Goal: Task Accomplishment & Management: Manage account settings

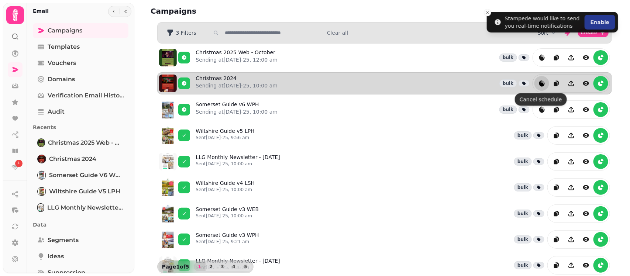
click at [540, 84] on icon "reports" at bounding box center [542, 84] width 5 height 7
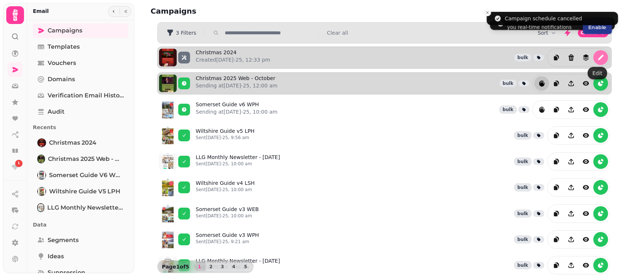
click at [599, 59] on icon "edit" at bounding box center [600, 57] width 7 height 7
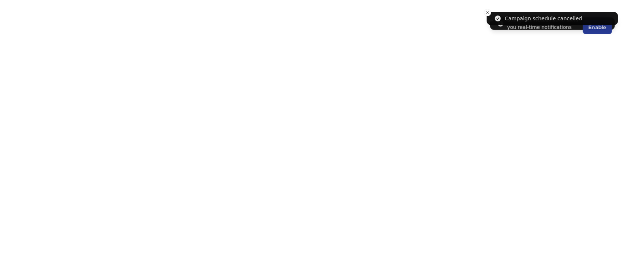
select select "**********"
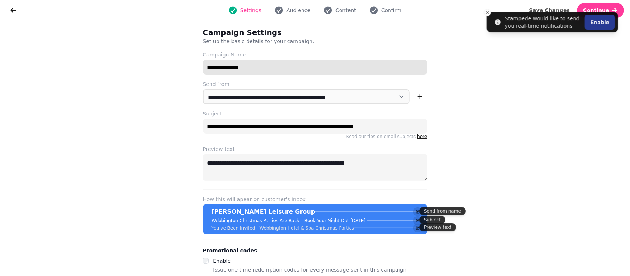
drag, startPoint x: 254, startPoint y: 67, endPoint x: 231, endPoint y: 69, distance: 22.6
click at [231, 69] on input "**********" at bounding box center [315, 67] width 225 height 15
type input "**********"
click at [395, 10] on span "Confirm" at bounding box center [391, 10] width 20 height 7
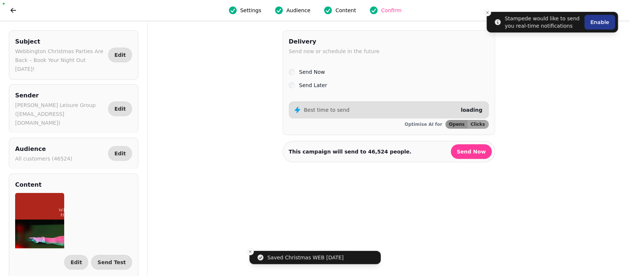
click at [299, 87] on label "Send Later" at bounding box center [313, 85] width 28 height 9
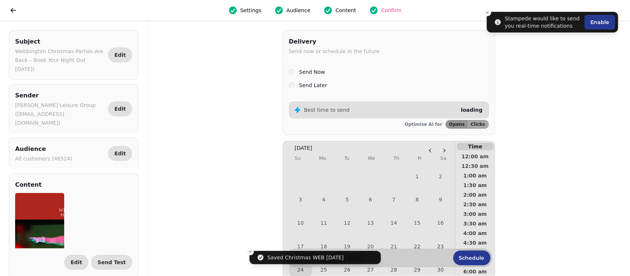
click at [446, 153] on th "Sa" at bounding box center [444, 158] width 6 height 13
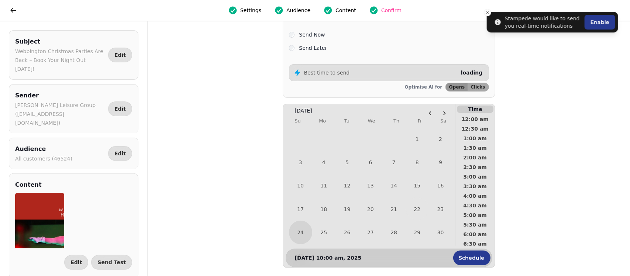
scroll to position [75, 0]
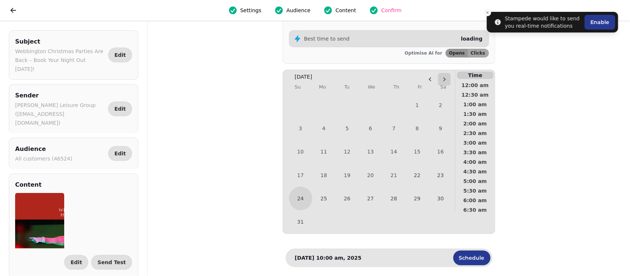
click at [448, 76] on icon "Go to the Next Month" at bounding box center [445, 79] width 6 height 6
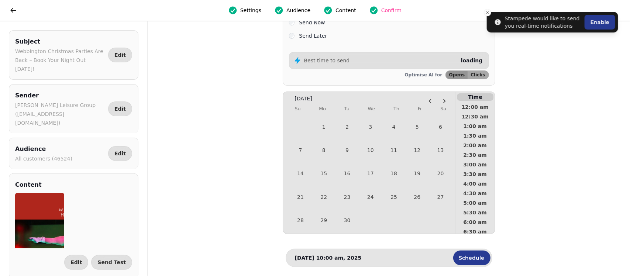
scroll to position [51, 0]
click at [328, 123] on button "1" at bounding box center [323, 126] width 23 height 23
click at [477, 212] on span "10:00 am" at bounding box center [475, 211] width 27 height 5
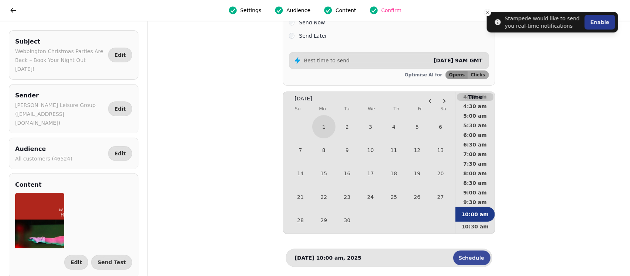
click at [479, 259] on span "Schedule" at bounding box center [471, 258] width 25 height 5
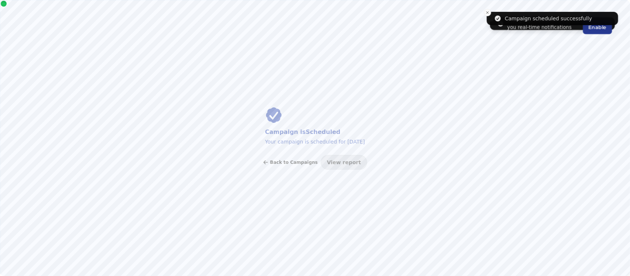
click at [295, 160] on span "Back to Campaigns" at bounding box center [294, 162] width 48 height 4
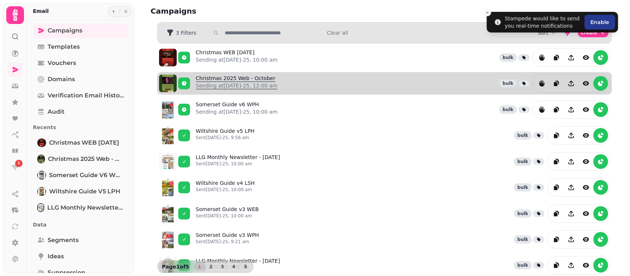
click at [244, 82] on link "Christmas 2025 Web - October Sending at [DATE]-25, 12:00 am" at bounding box center [237, 84] width 82 height 18
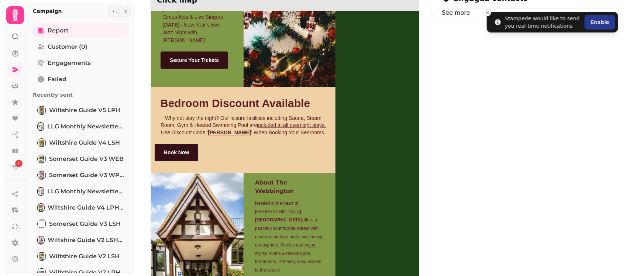
scroll to position [626, 0]
